Goal: Check status: Check status

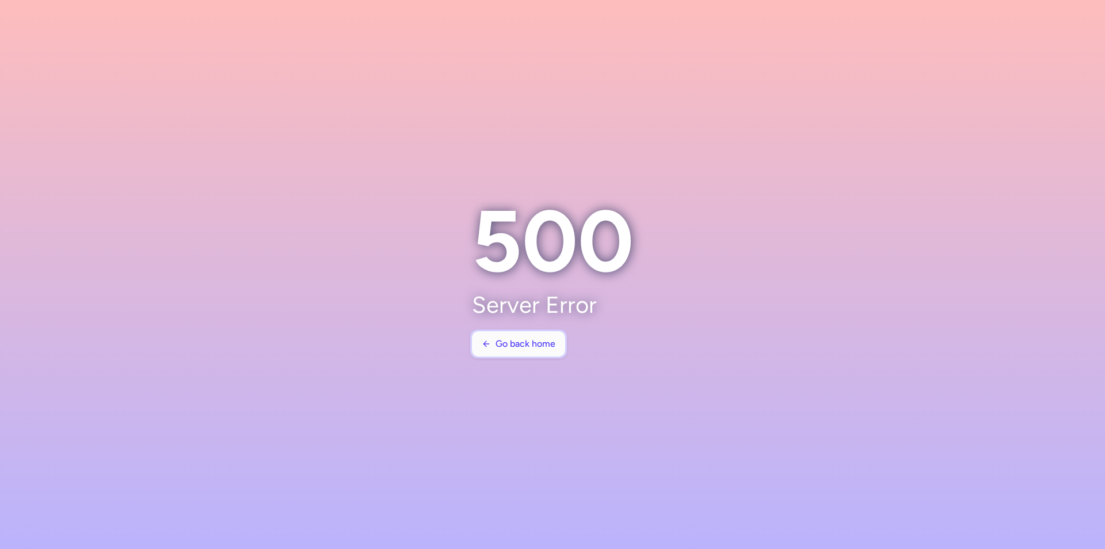
click at [504, 351] on button "Go back home" at bounding box center [518, 343] width 93 height 25
click at [542, 342] on span "Go back home" at bounding box center [526, 344] width 60 height 10
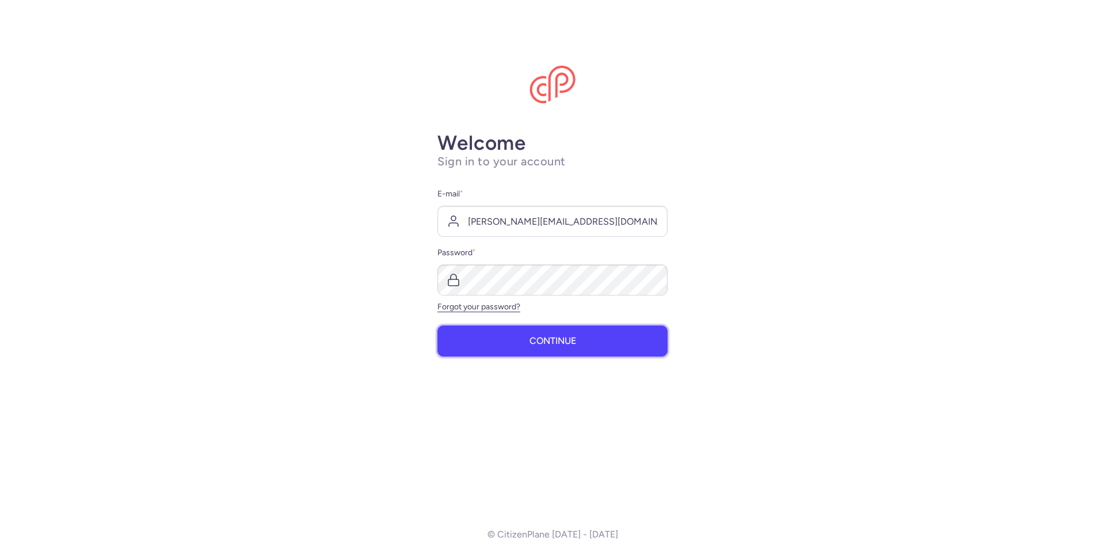
drag, startPoint x: 606, startPoint y: 334, endPoint x: 603, endPoint y: 324, distance: 11.2
click at [605, 335] on button "Continue" at bounding box center [553, 340] width 230 height 31
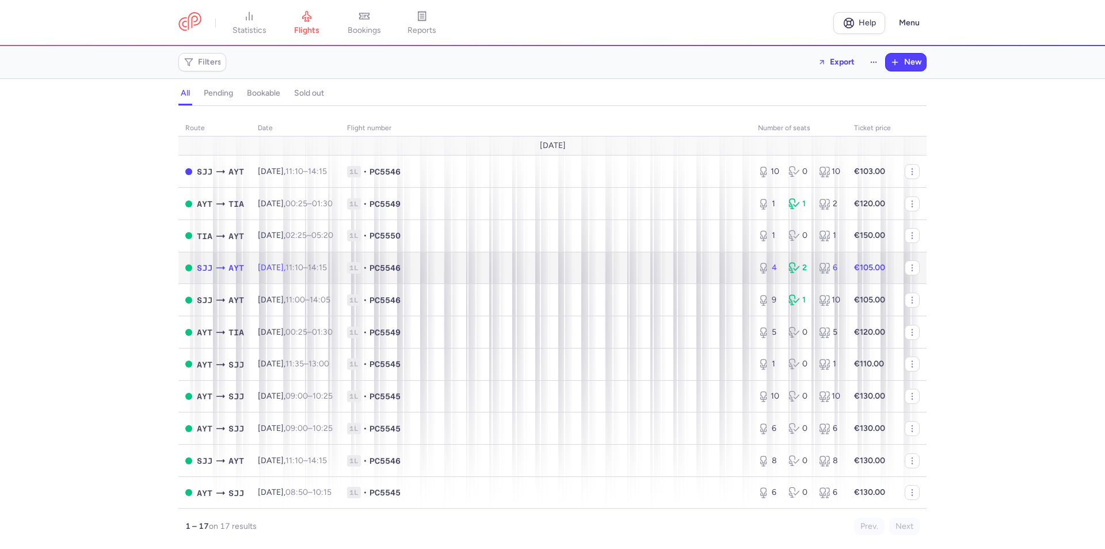
click at [789, 267] on icon at bounding box center [795, 268] width 12 height 12
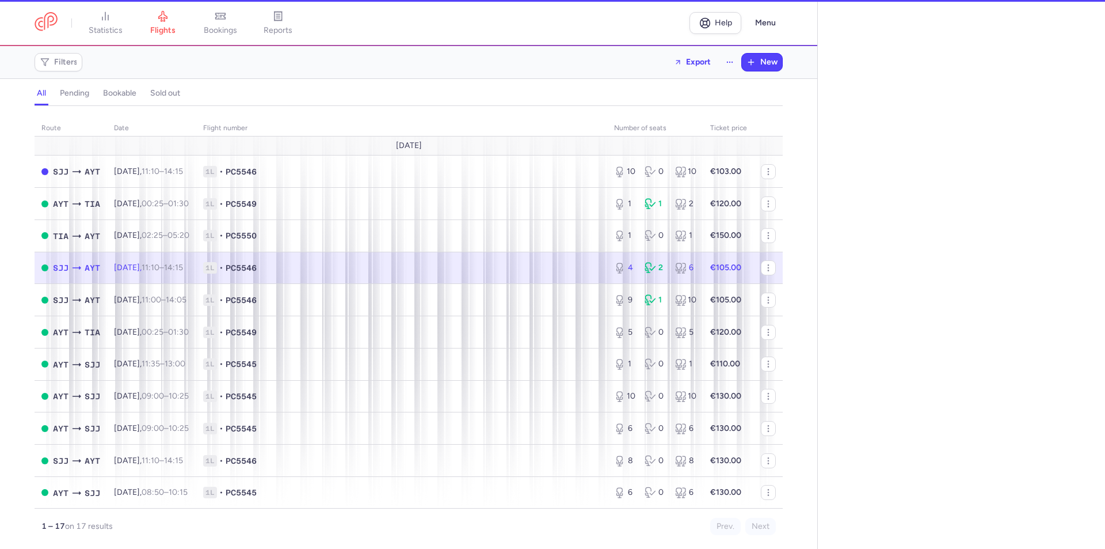
select select "days"
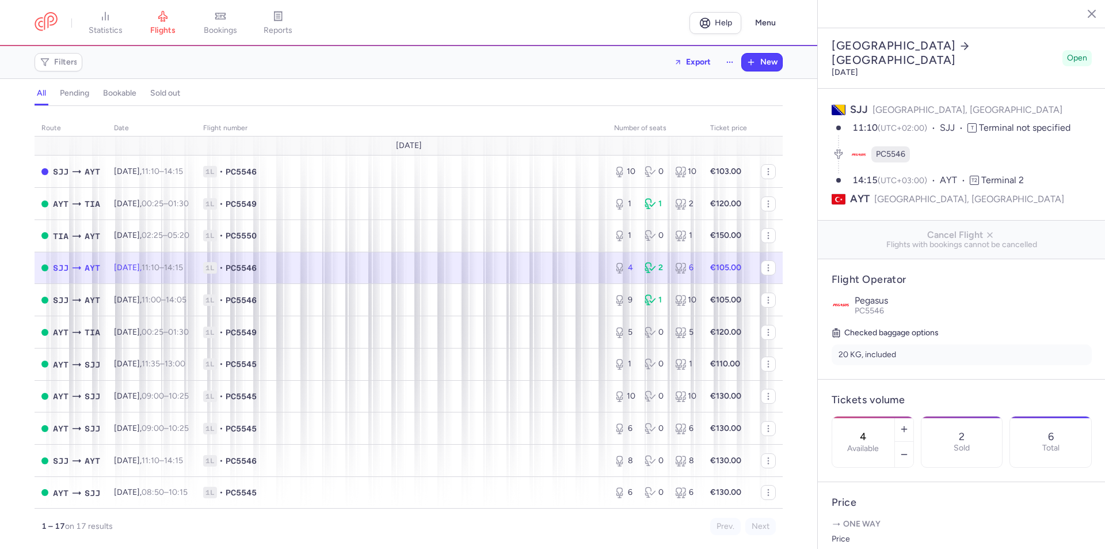
click at [1087, 19] on button "button" at bounding box center [1083, 13] width 17 height 17
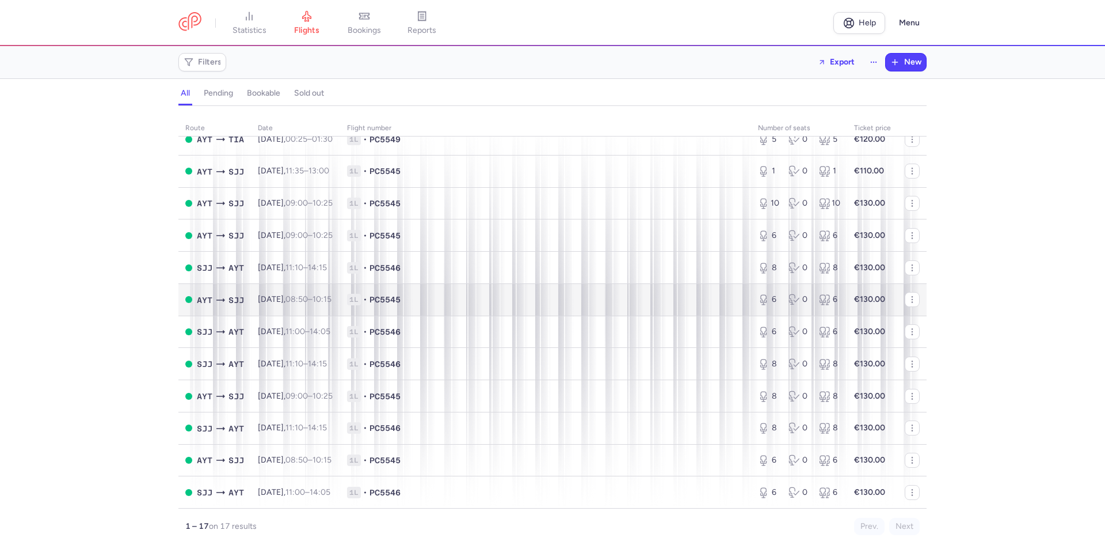
scroll to position [151, 0]
